Goal: Navigation & Orientation: Go to known website

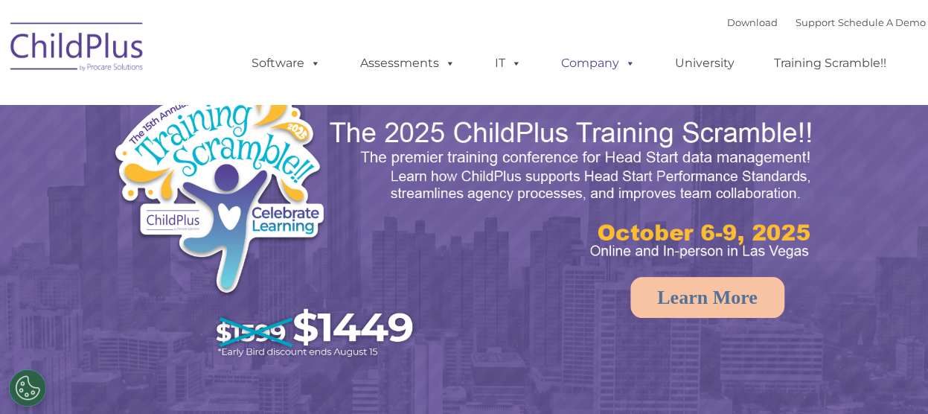
select select "MEDIUM"
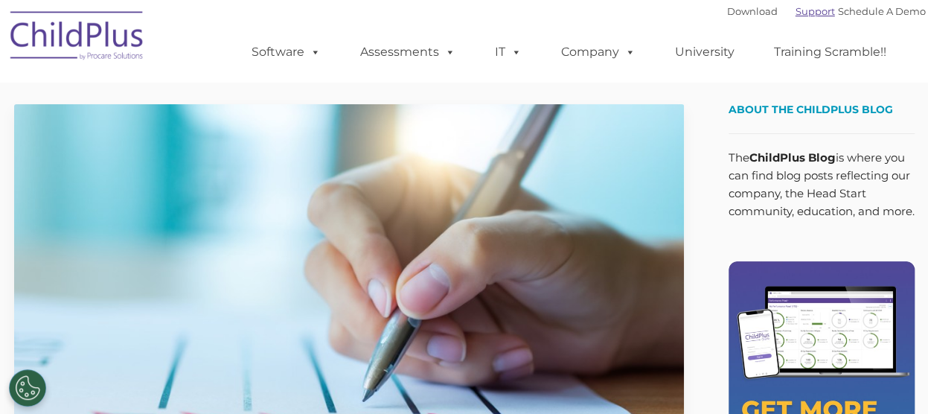
click at [806, 15] on link "Support" at bounding box center [815, 11] width 39 height 12
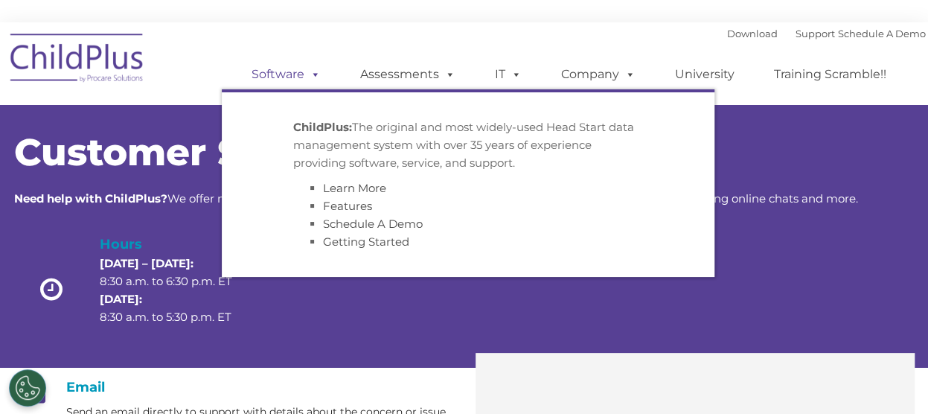
click at [296, 72] on link "Software" at bounding box center [286, 75] width 99 height 30
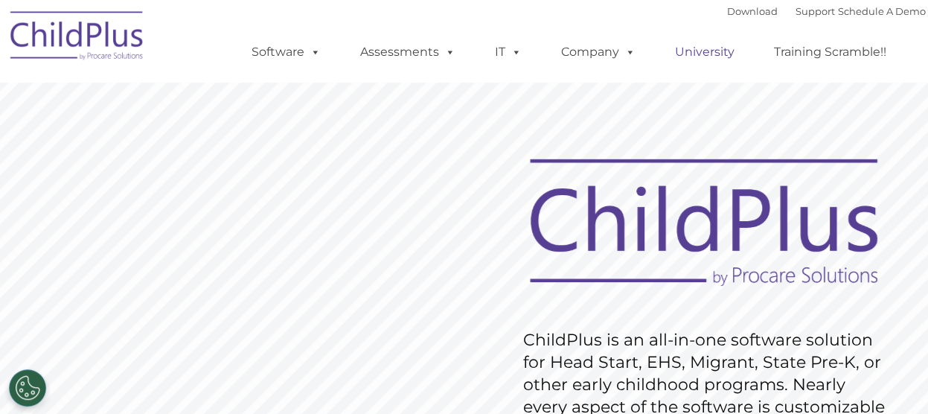
click at [703, 54] on link "University" at bounding box center [704, 52] width 89 height 30
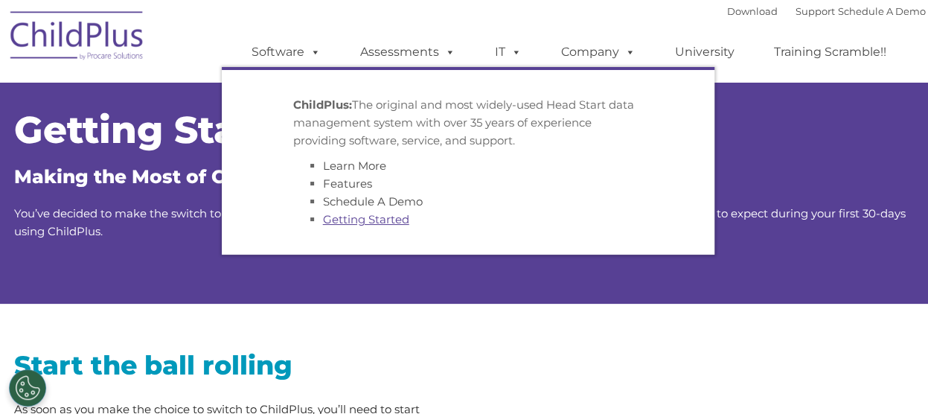
click at [351, 221] on link "Getting Started" at bounding box center [366, 219] width 86 height 14
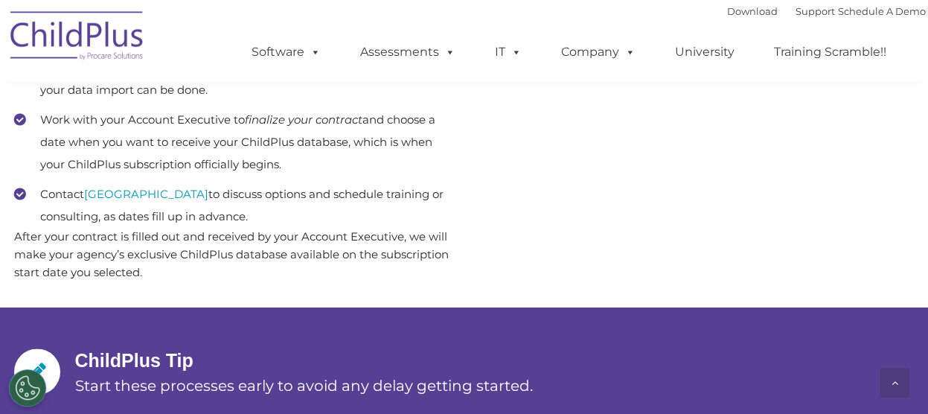
scroll to position [916, 0]
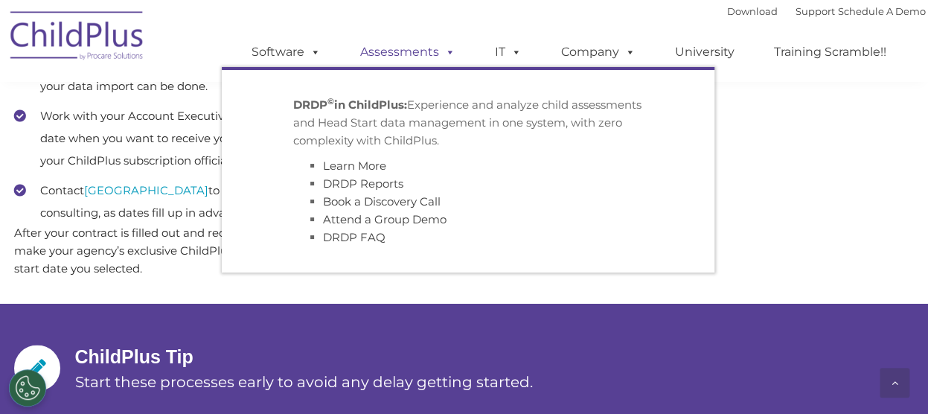
click at [426, 50] on link "Assessments" at bounding box center [407, 52] width 125 height 30
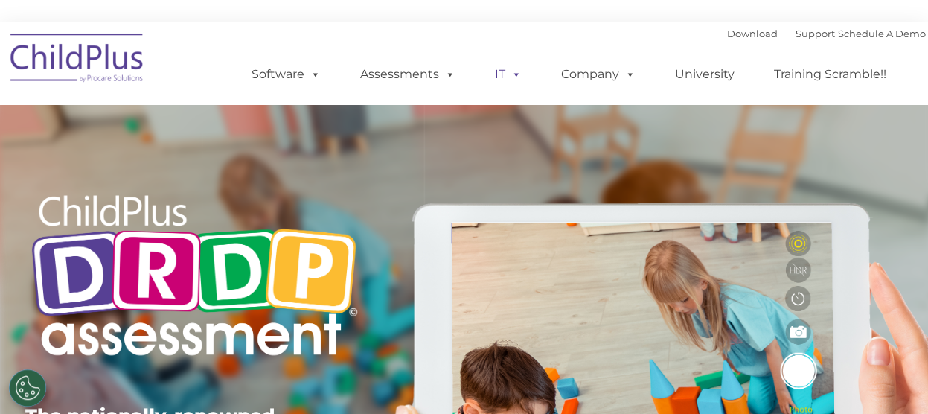
type input ""
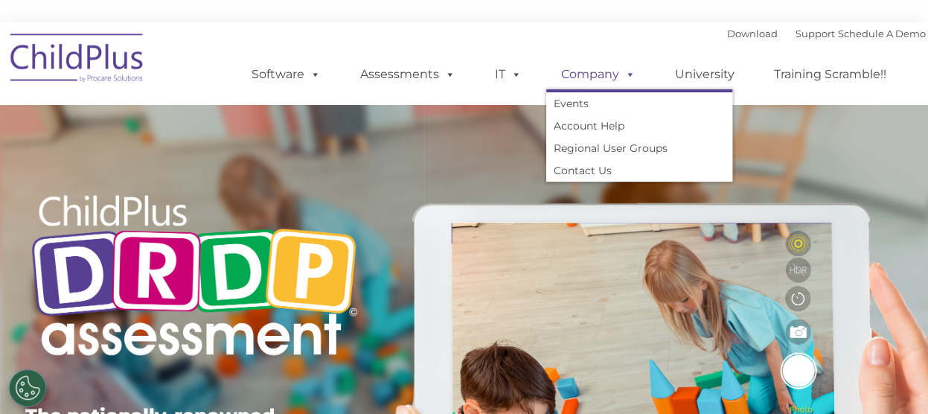
click at [621, 75] on span at bounding box center [627, 74] width 16 height 14
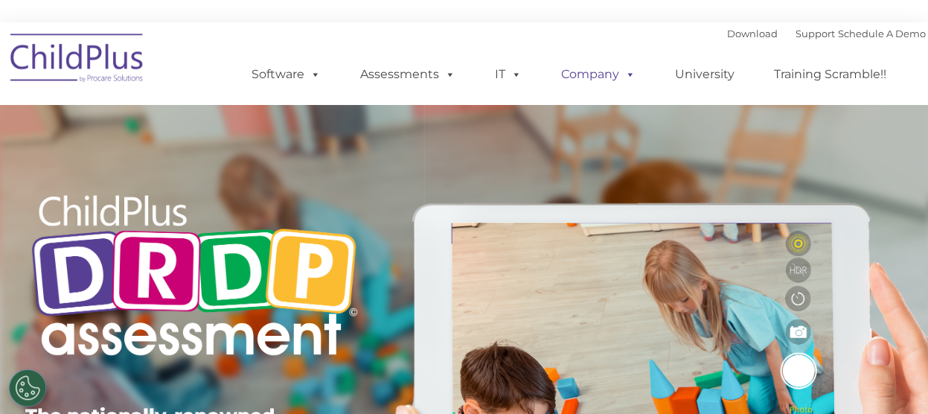
click at [621, 75] on span at bounding box center [627, 74] width 16 height 14
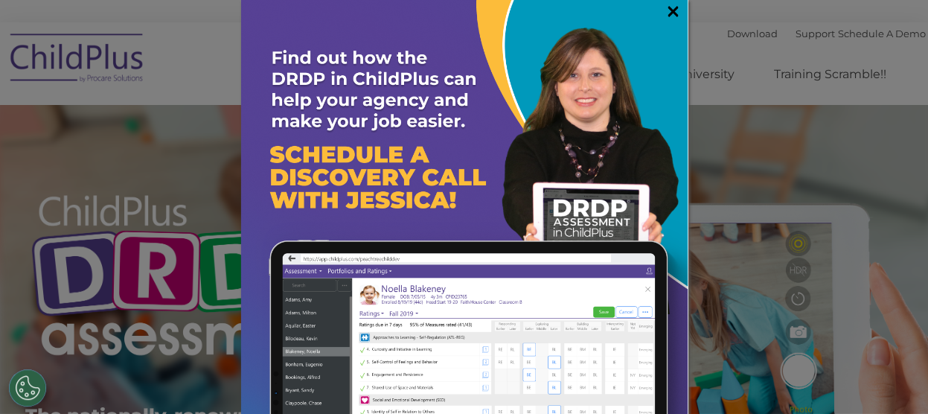
click at [665, 7] on link "×" at bounding box center [673, 11] width 17 height 15
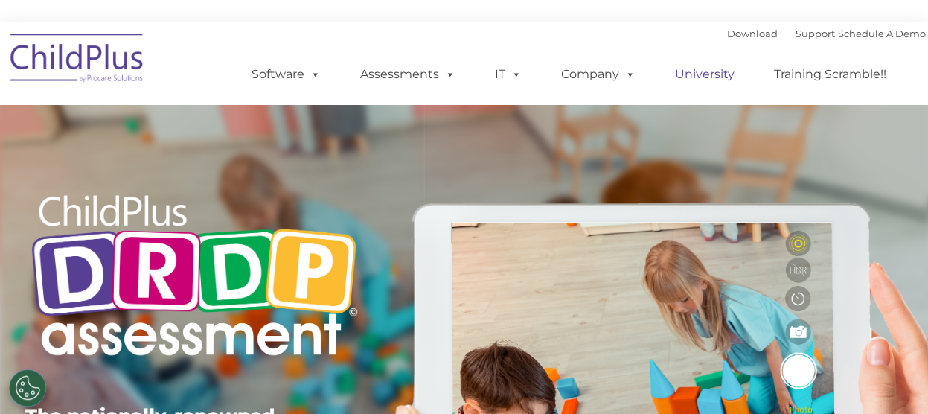
click at [716, 75] on link "University" at bounding box center [704, 75] width 89 height 30
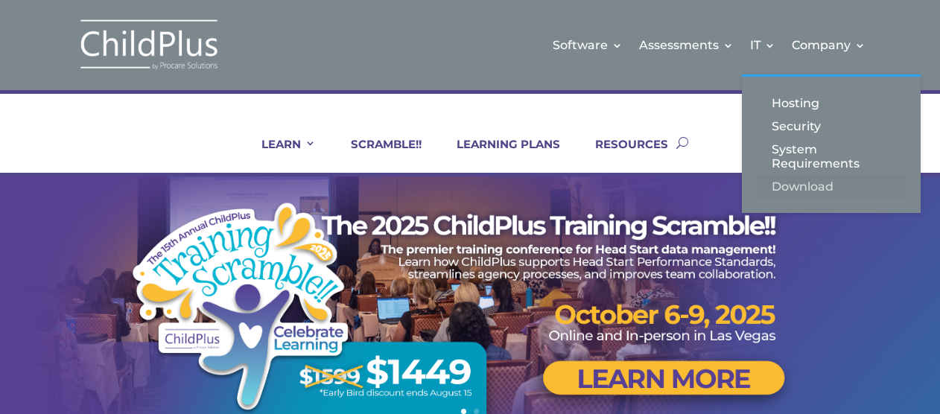
click at [819, 185] on link "Download" at bounding box center [830, 186] width 149 height 23
